Goal: Information Seeking & Learning: Learn about a topic

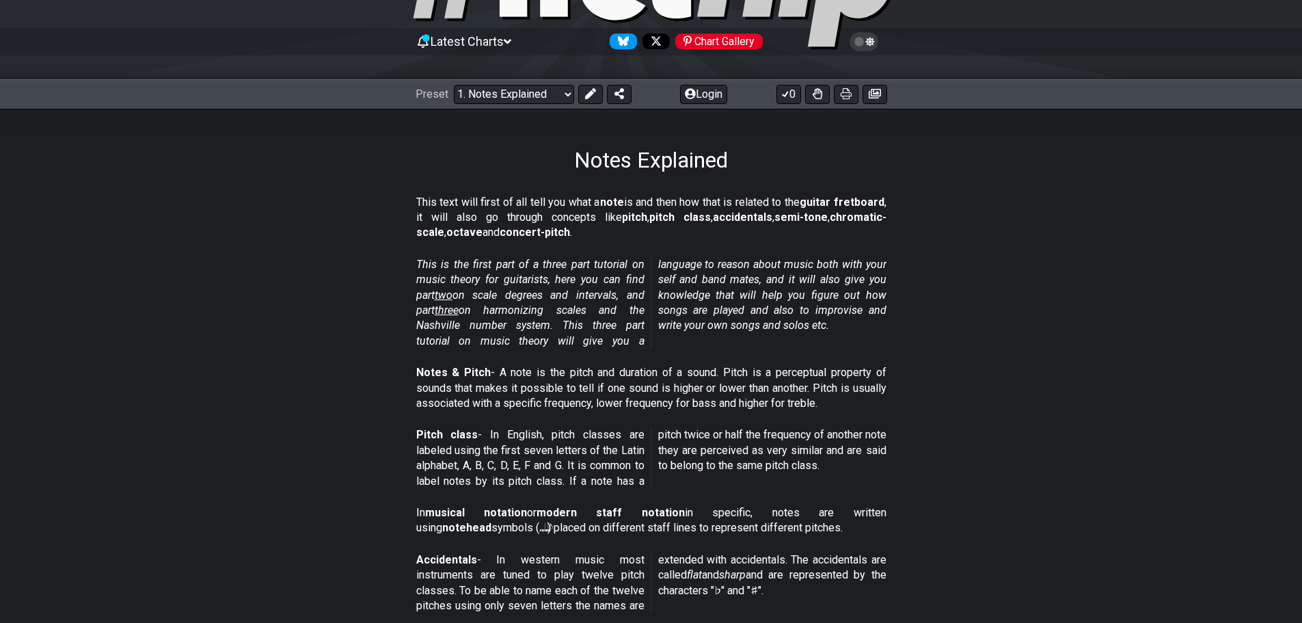
scroll to position [68, 0]
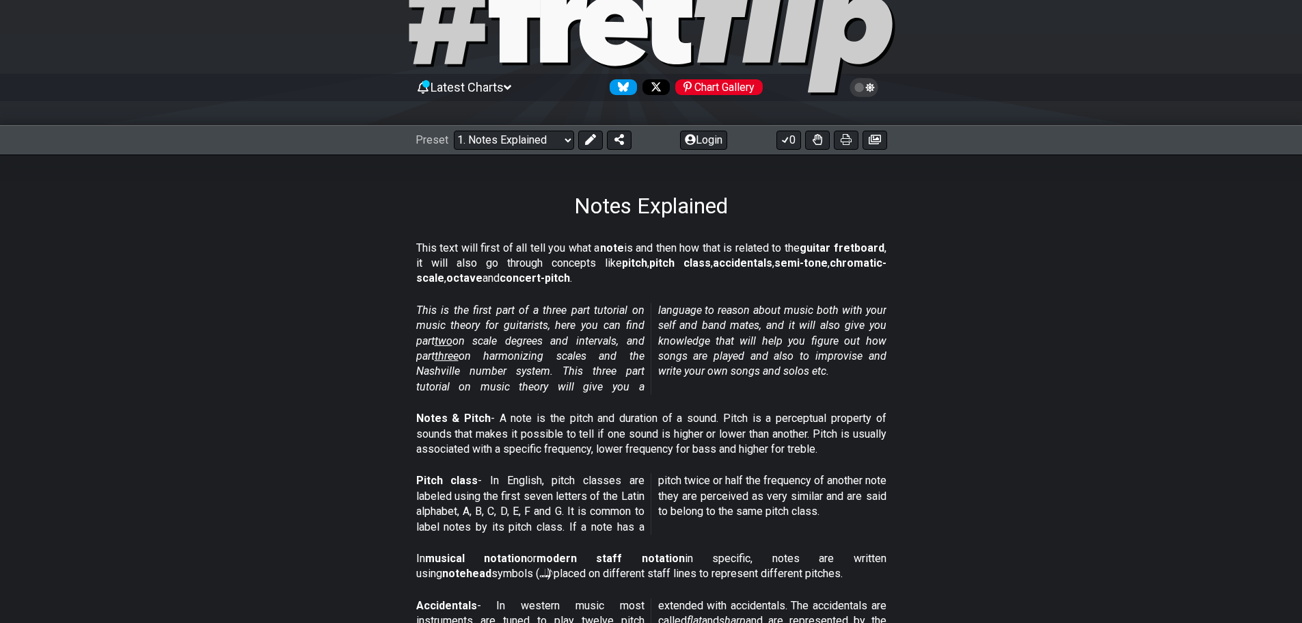
drag, startPoint x: 419, startPoint y: 250, endPoint x: 641, endPoint y: 250, distance: 222.2
click at [641, 250] on section "This text will first of all tell you what a note is and then how that is relate…" at bounding box center [651, 266] width 1302 height 62
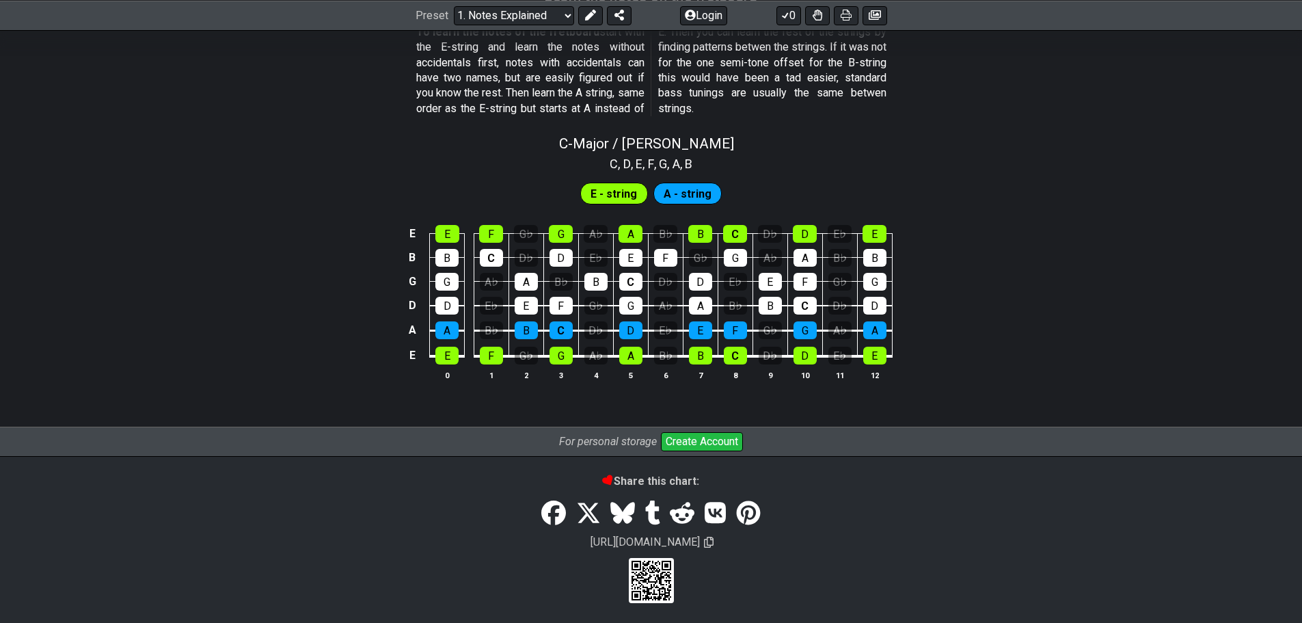
scroll to position [1280, 0]
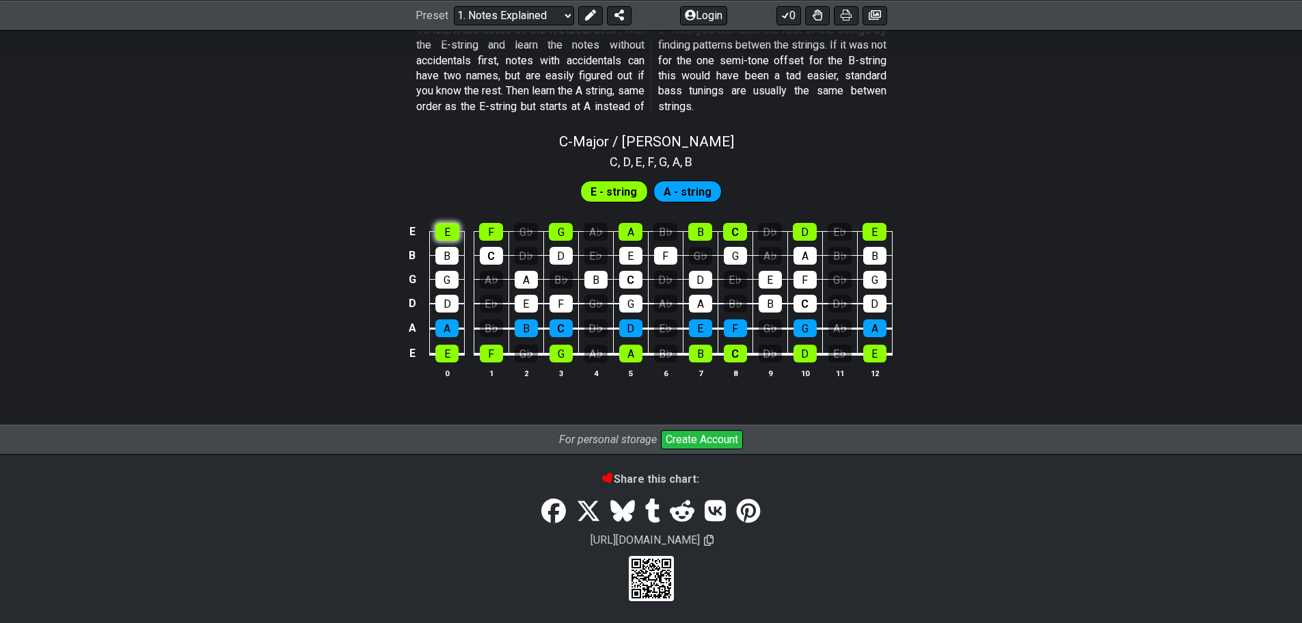
scroll to position [1217, 0]
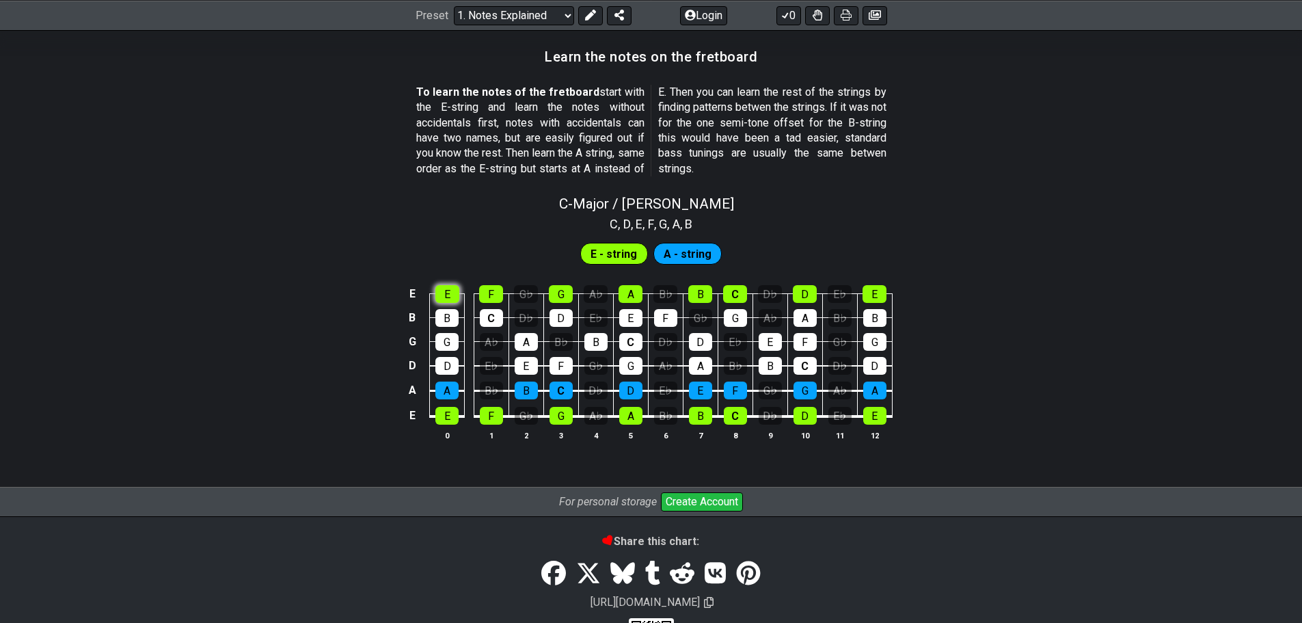
click at [441, 239] on section "E - string A - string E E F G♭ G A♭ A B♭ B C D♭ D E♭ E B B C D♭ D E♭ E F G♭ G A…" at bounding box center [651, 346] width 1302 height 226
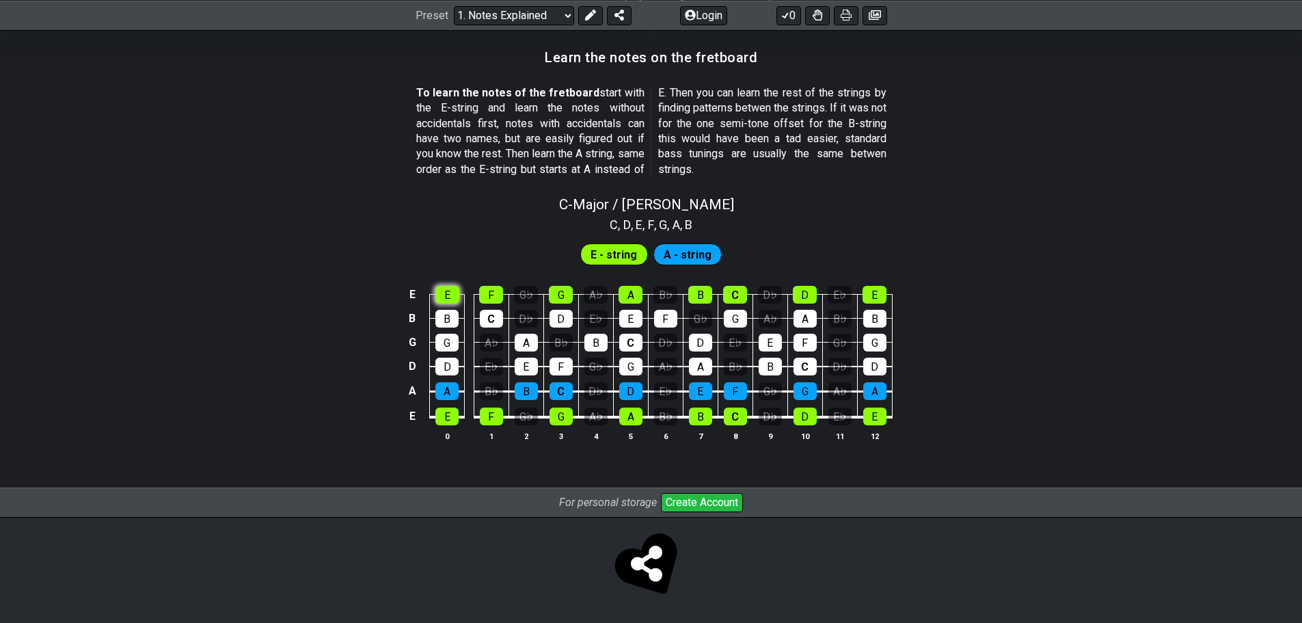
click at [451, 296] on div "E" at bounding box center [447, 295] width 24 height 18
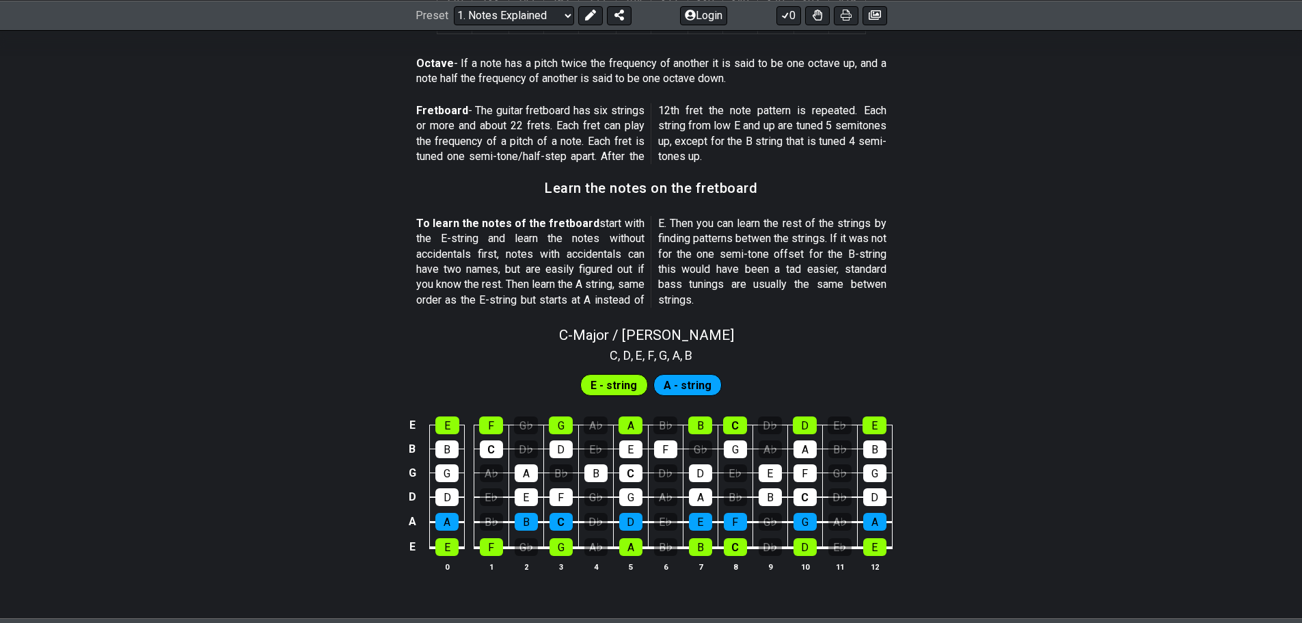
scroll to position [1080, 0]
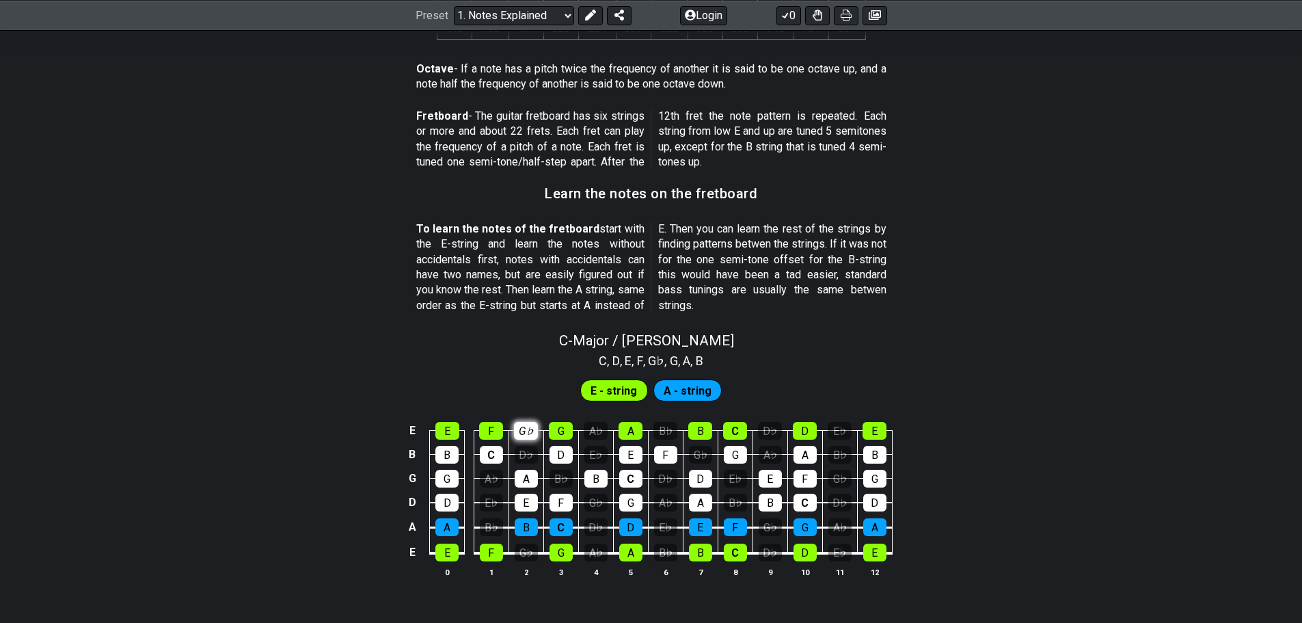
click at [530, 426] on div "G♭" at bounding box center [526, 431] width 24 height 18
click at [530, 428] on div "G♭" at bounding box center [526, 431] width 24 height 18
click at [711, 395] on div "A - string" at bounding box center [688, 390] width 69 height 22
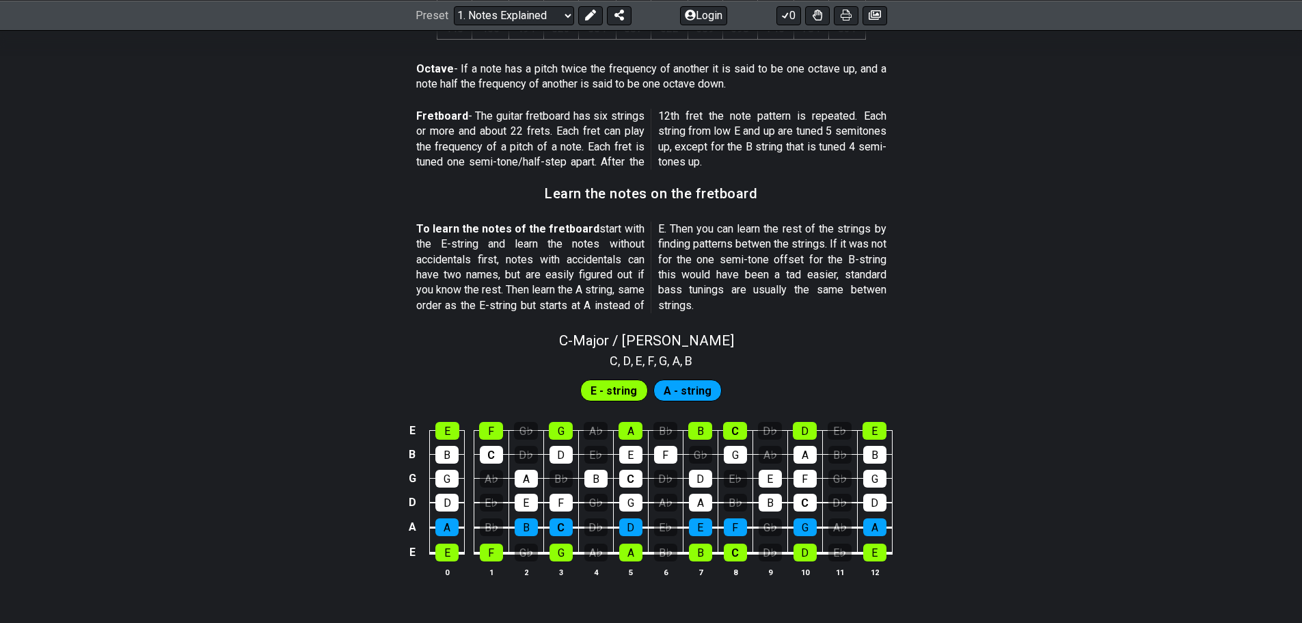
click at [636, 395] on span "E - string" at bounding box center [614, 391] width 46 height 20
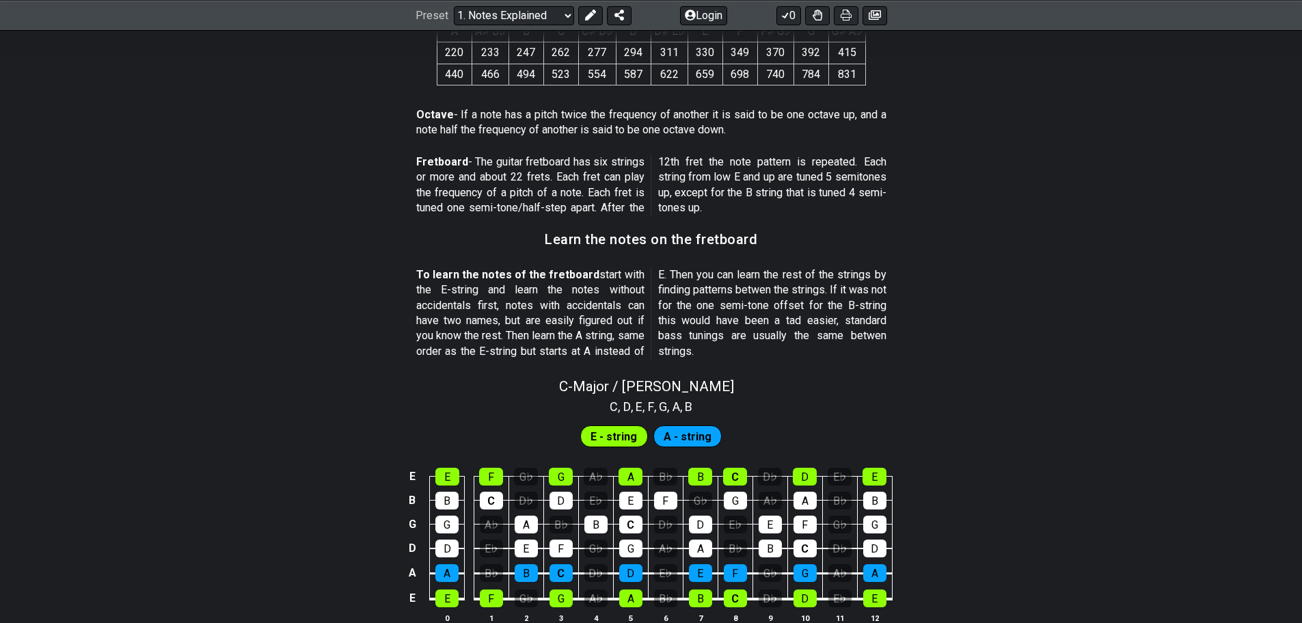
scroll to position [1012, 0]
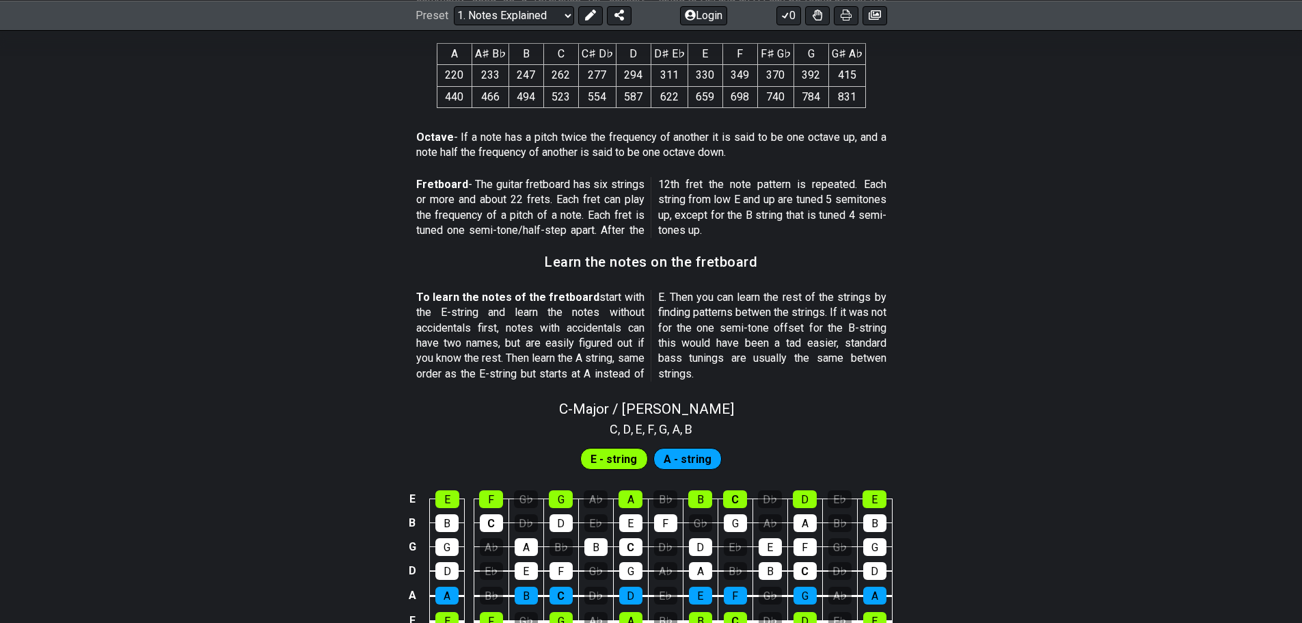
click at [648, 431] on span "F" at bounding box center [651, 429] width 6 height 18
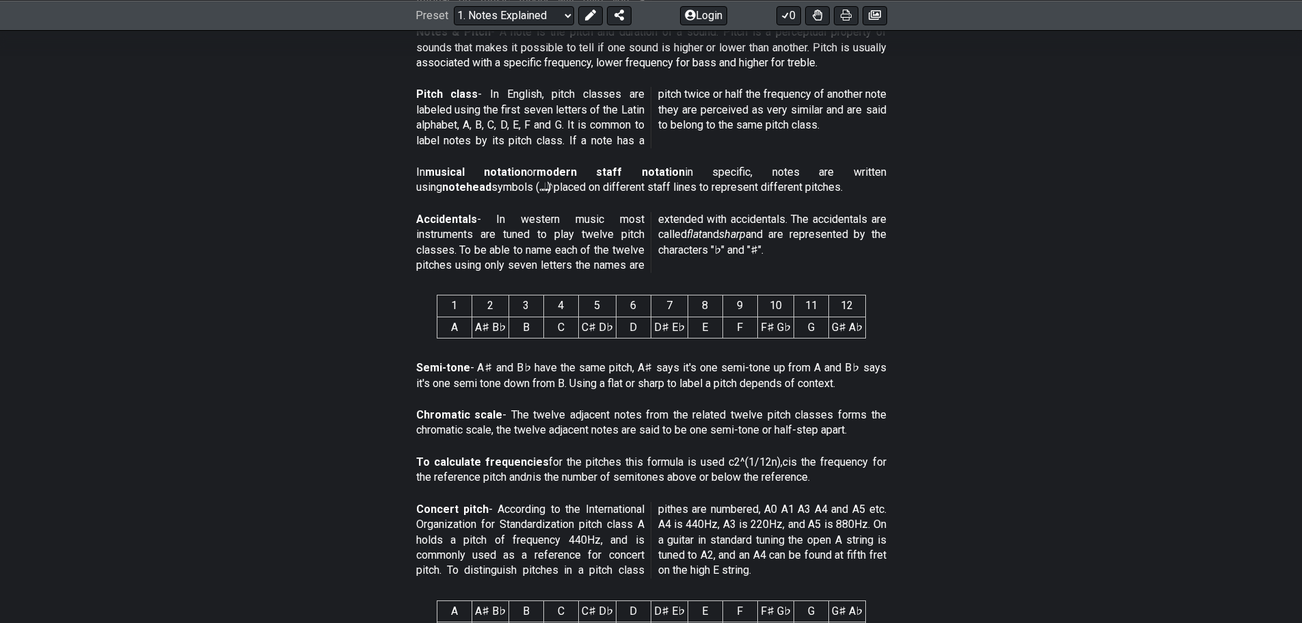
scroll to position [547, 0]
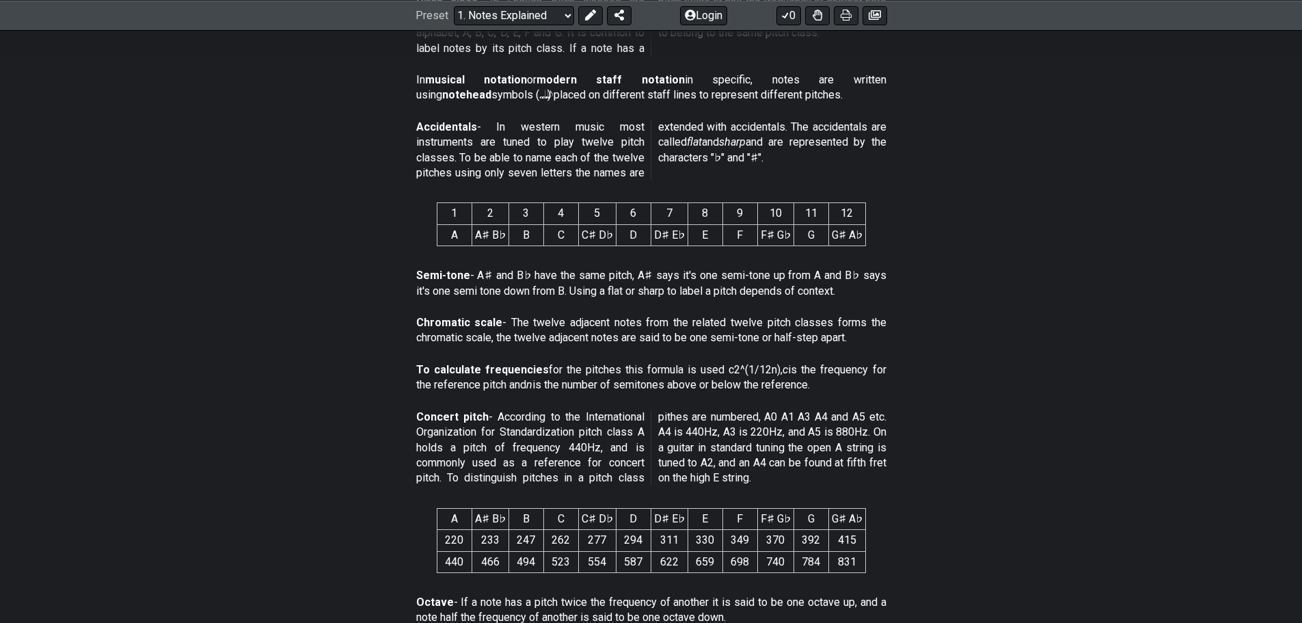
drag, startPoint x: 359, startPoint y: 448, endPoint x: 188, endPoint y: 349, distance: 197.2
click at [188, 349] on section "Chromatic scale - The twelve adjacent notes from the related twelve pitch class…" at bounding box center [651, 333] width 1302 height 47
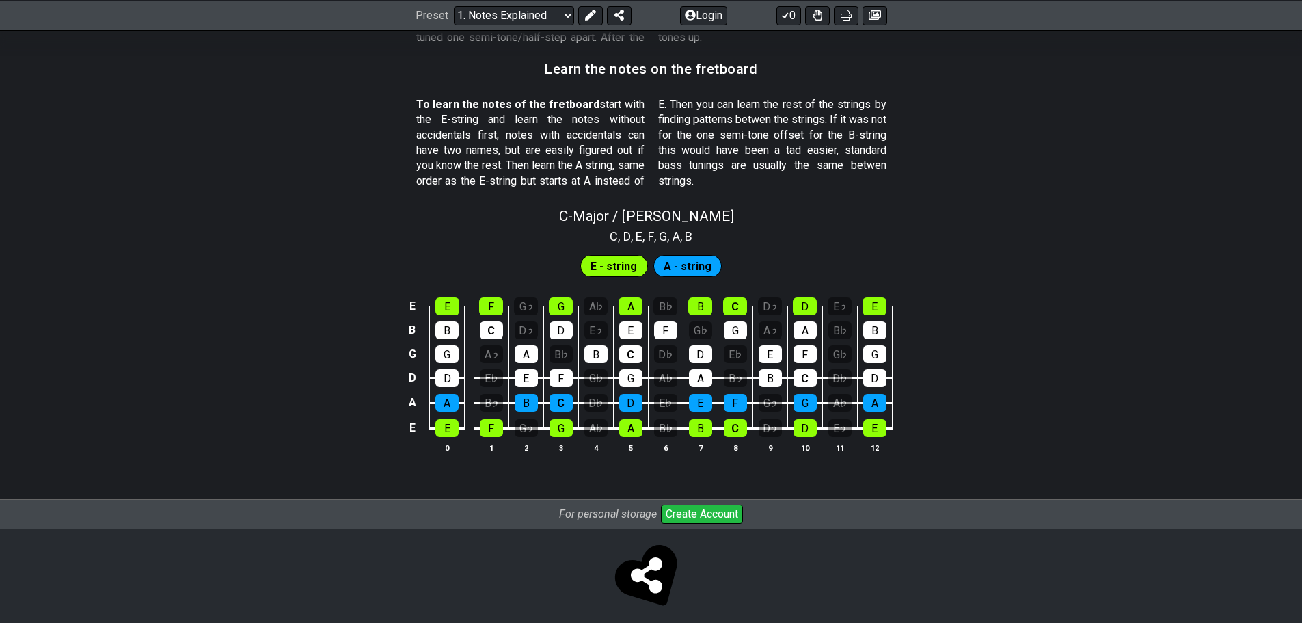
scroll to position [1217, 0]
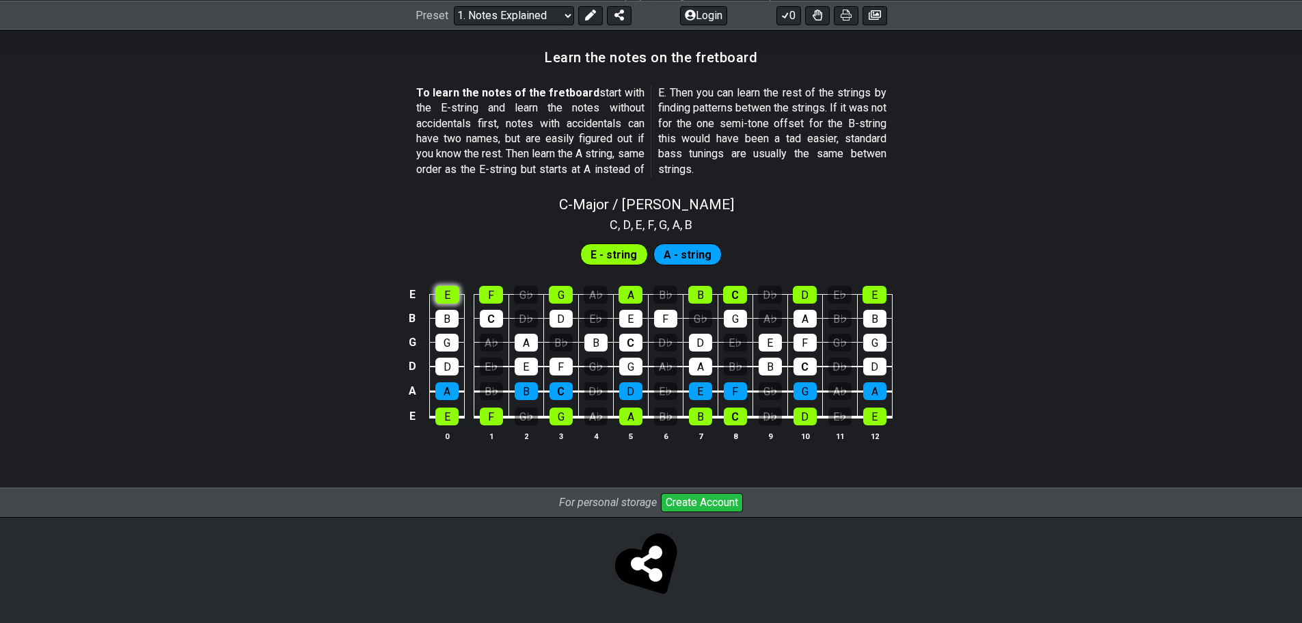
click at [446, 287] on div "E" at bounding box center [447, 295] width 24 height 18
click at [482, 291] on div "F" at bounding box center [491, 295] width 24 height 18
click at [566, 300] on div "G" at bounding box center [561, 295] width 24 height 18
click at [626, 297] on div "A" at bounding box center [631, 295] width 24 height 18
click at [704, 292] on div "B" at bounding box center [700, 295] width 24 height 18
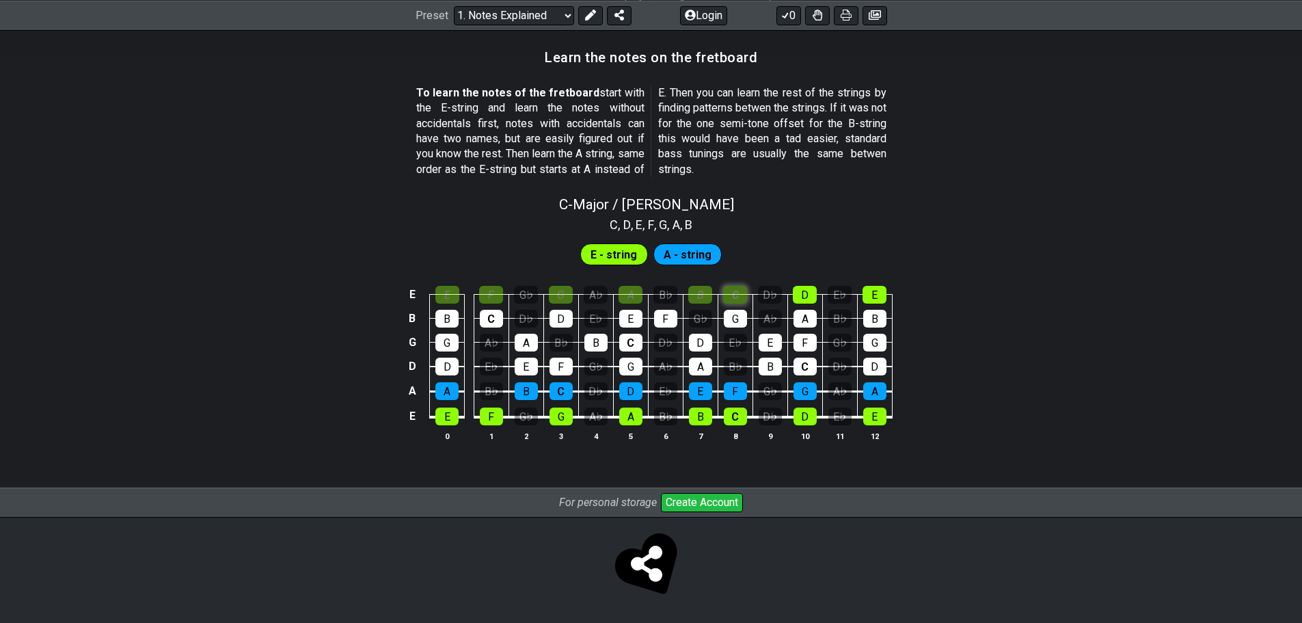
click at [741, 293] on div "C" at bounding box center [735, 295] width 24 height 18
drag, startPoint x: 799, startPoint y: 286, endPoint x: 774, endPoint y: 286, distance: 25.3
click at [774, 286] on tr "E E F G♭ G A♭ A B♭ B C D♭ D E♭ E" at bounding box center [648, 283] width 488 height 24
click at [876, 293] on div "E" at bounding box center [875, 295] width 24 height 18
click at [775, 295] on div "D♭" at bounding box center [770, 295] width 24 height 18
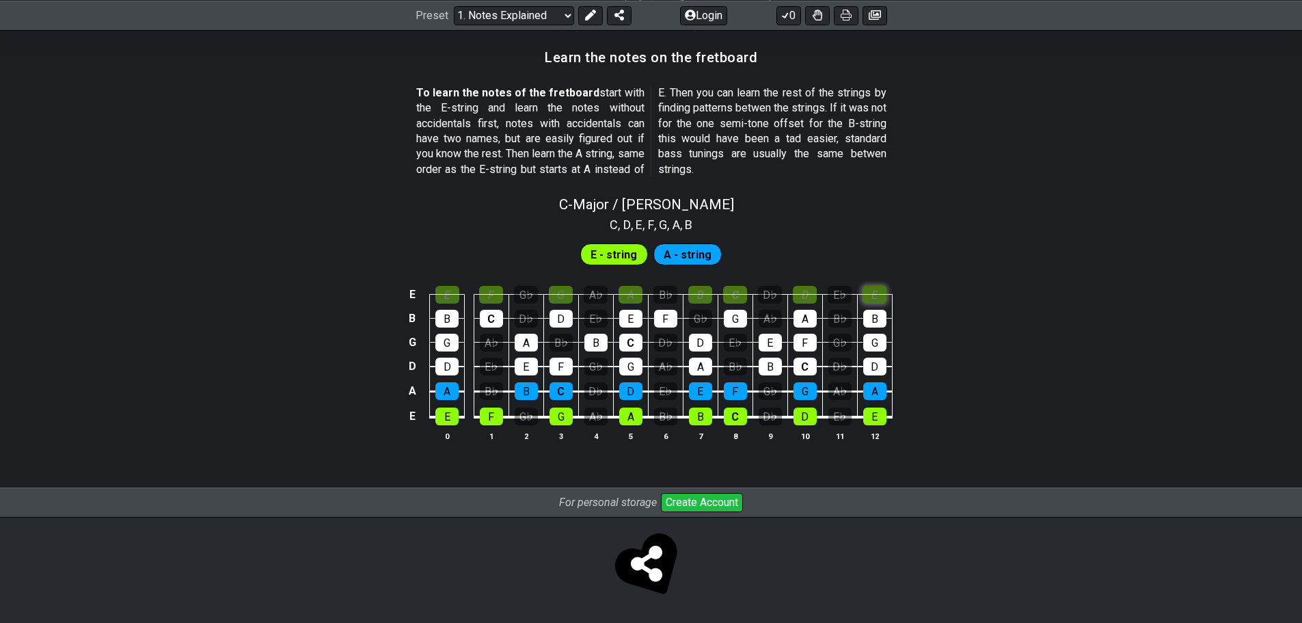
click at [881, 297] on div "E" at bounding box center [875, 295] width 24 height 18
click at [805, 292] on div "D" at bounding box center [805, 295] width 24 height 18
click at [747, 283] on td "C" at bounding box center [735, 283] width 35 height 24
click at [733, 298] on div "C" at bounding box center [735, 295] width 24 height 18
click at [706, 293] on div "B" at bounding box center [700, 295] width 24 height 18
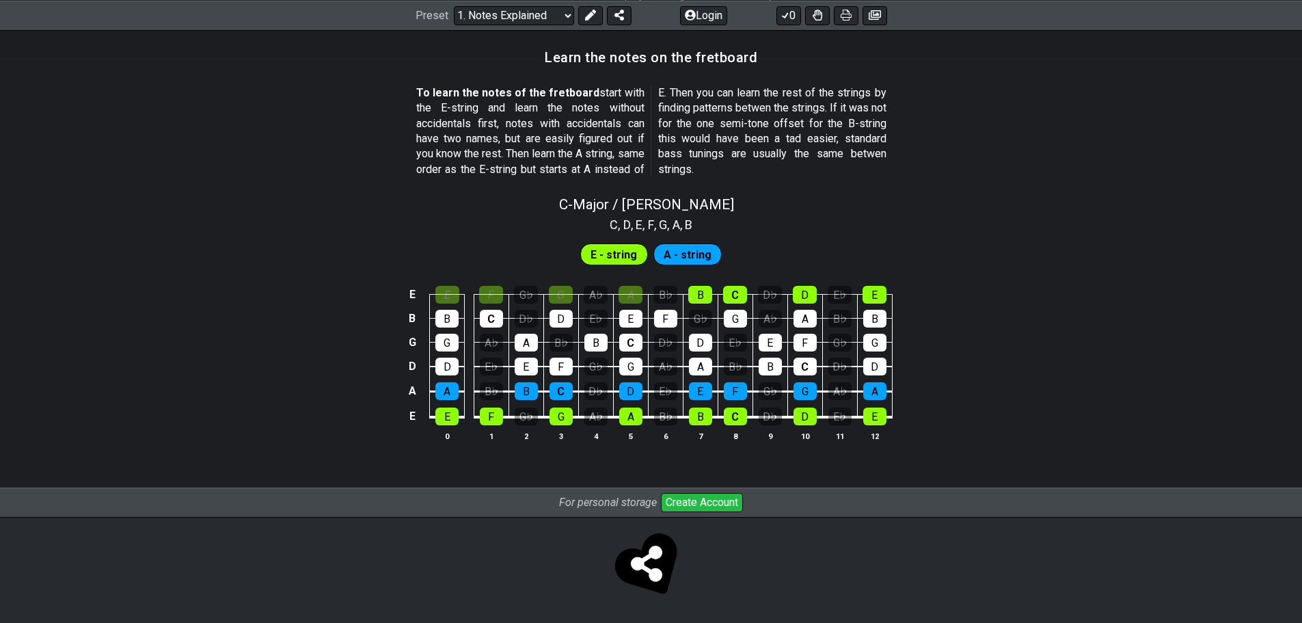
click at [611, 295] on td "E♭" at bounding box center [595, 306] width 35 height 24
click at [624, 293] on div "A" at bounding box center [631, 295] width 24 height 18
click at [570, 293] on div "G" at bounding box center [561, 295] width 24 height 18
click at [483, 291] on div "F" at bounding box center [491, 295] width 24 height 18
click at [438, 291] on div "E" at bounding box center [447, 295] width 24 height 18
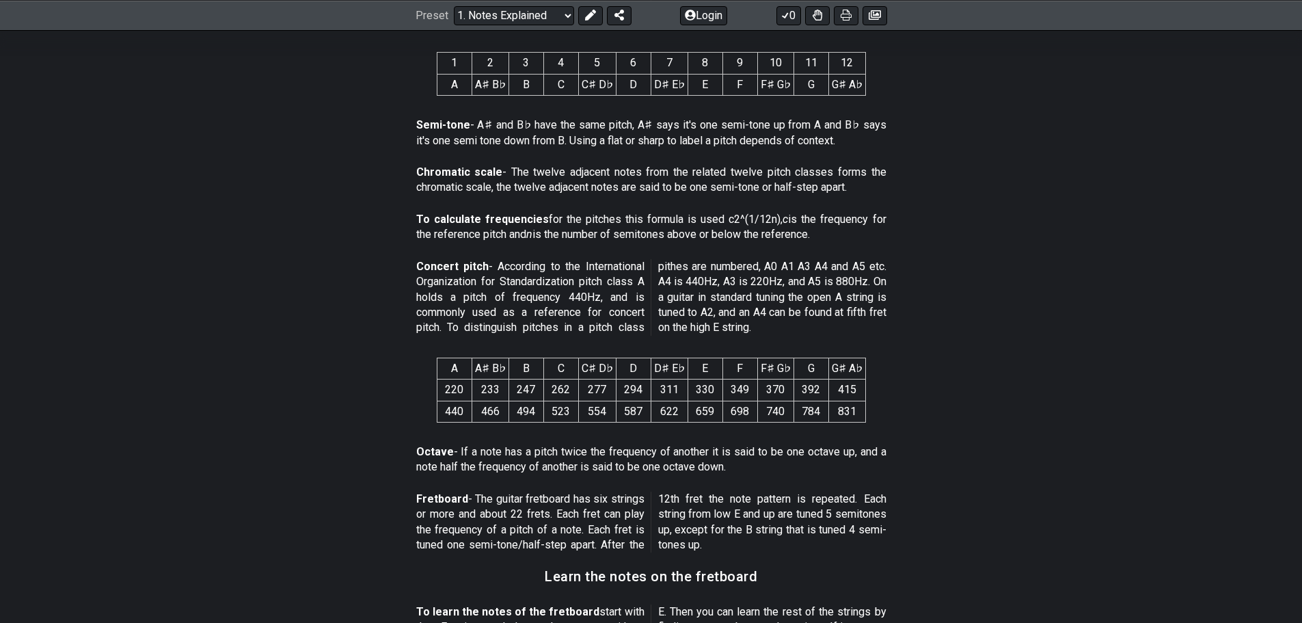
scroll to position [684, 0]
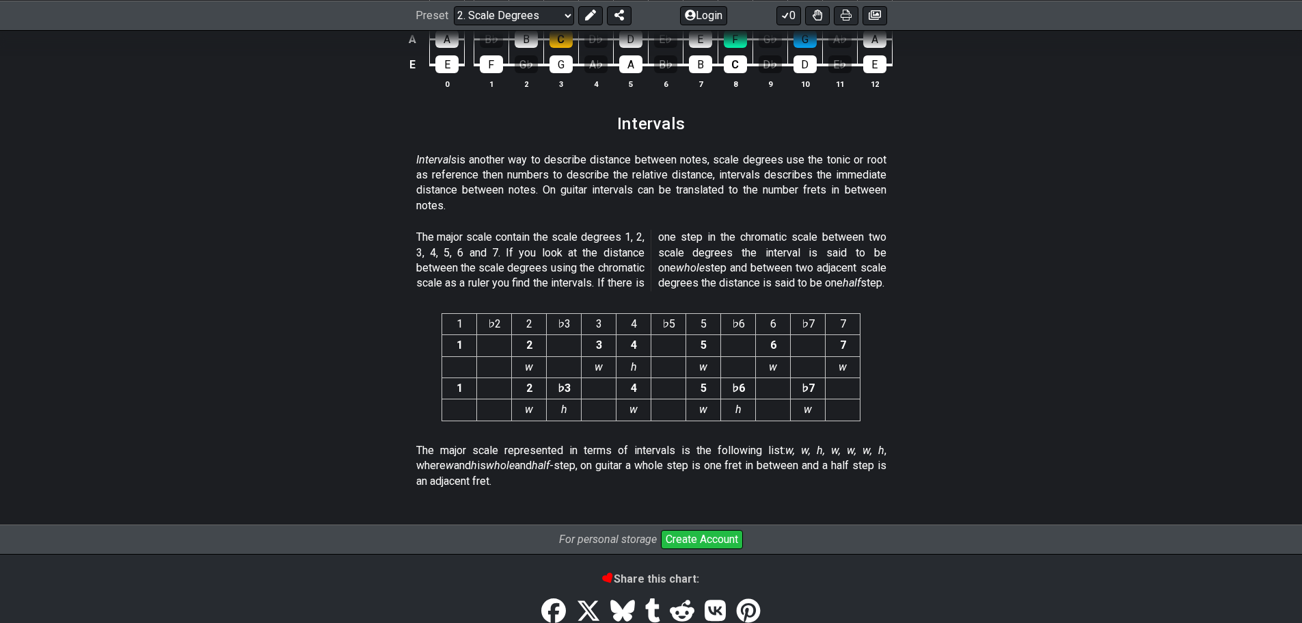
scroll to position [3496, 0]
